Goal: Find specific page/section: Find specific page/section

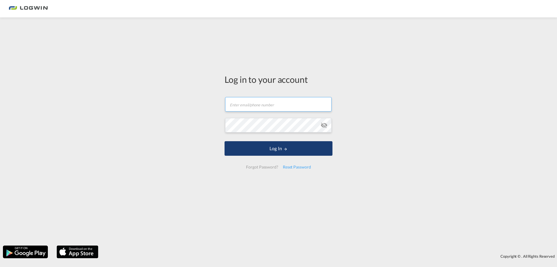
type input "[PERSON_NAME][EMAIL_ADDRESS][PERSON_NAME][DOMAIN_NAME]"
click at [284, 150] on md-icon "LOGIN" at bounding box center [286, 149] width 4 height 4
